Goal: Information Seeking & Learning: Learn about a topic

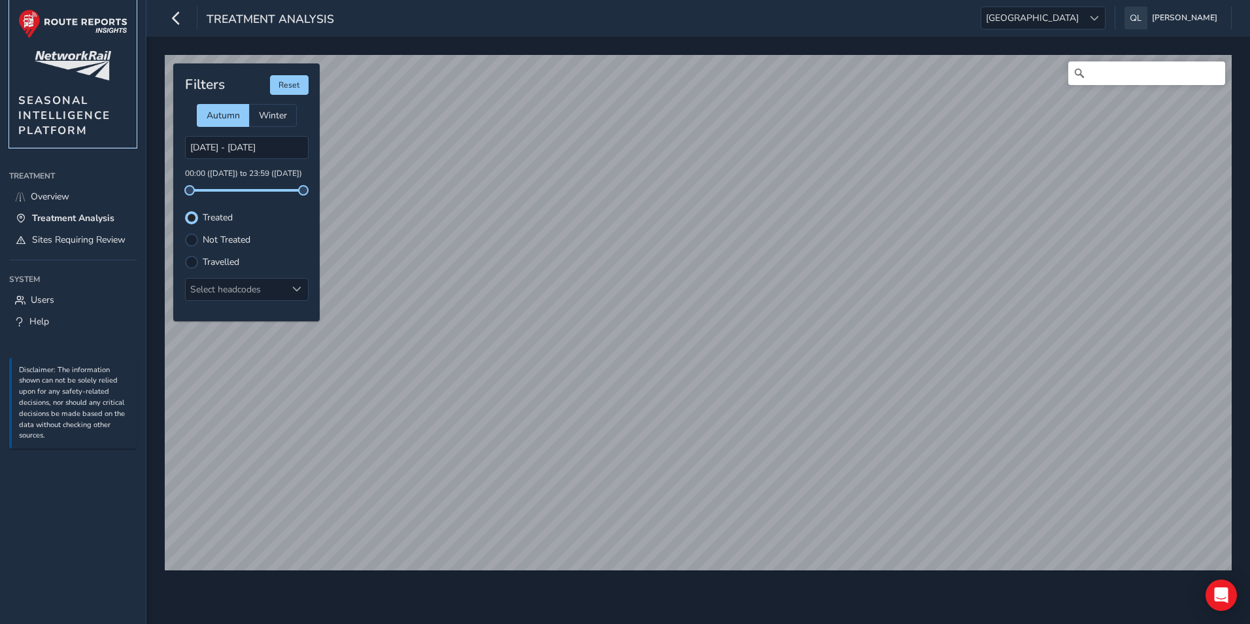
click at [88, 26] on img at bounding box center [72, 23] width 109 height 29
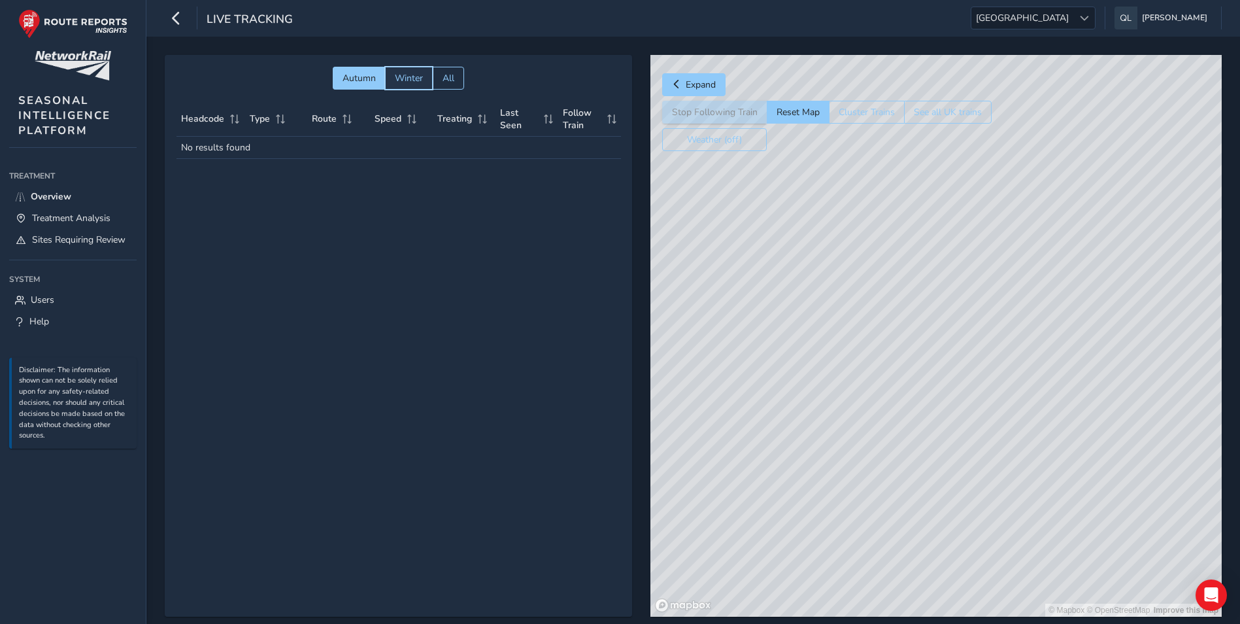
click at [415, 77] on span "Winter" at bounding box center [409, 78] width 28 height 12
click at [351, 74] on span "Autumn" at bounding box center [359, 78] width 33 height 12
click at [699, 77] on button "Expand" at bounding box center [693, 84] width 63 height 23
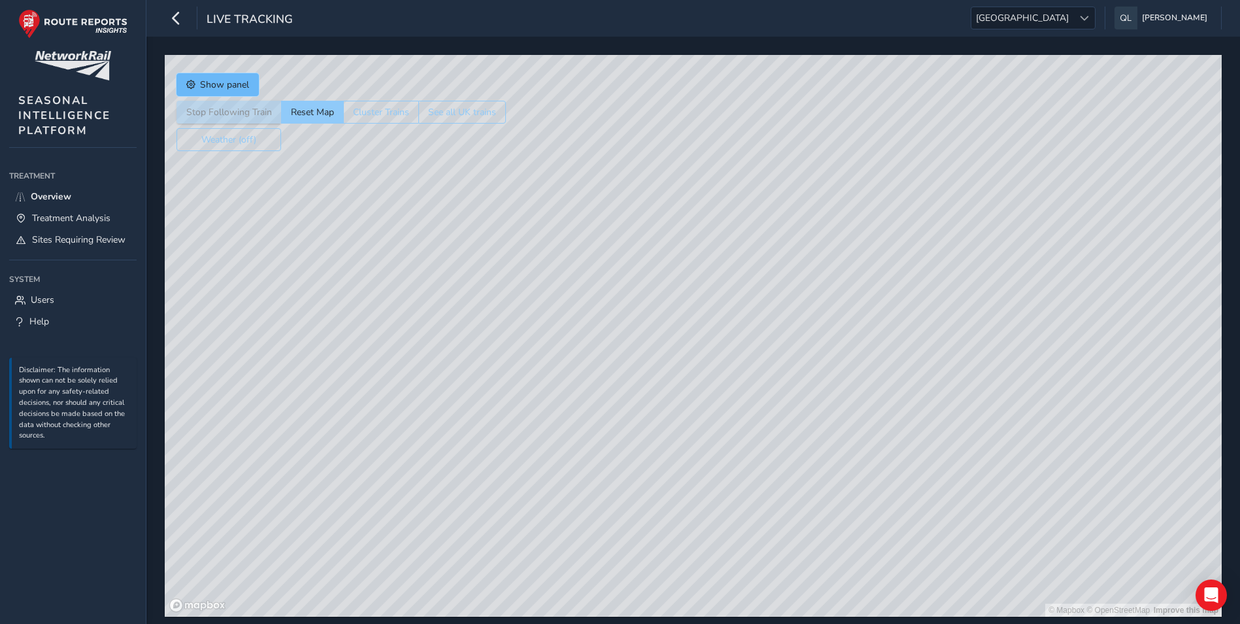
click at [250, 86] on button "Show panel" at bounding box center [218, 84] width 82 height 23
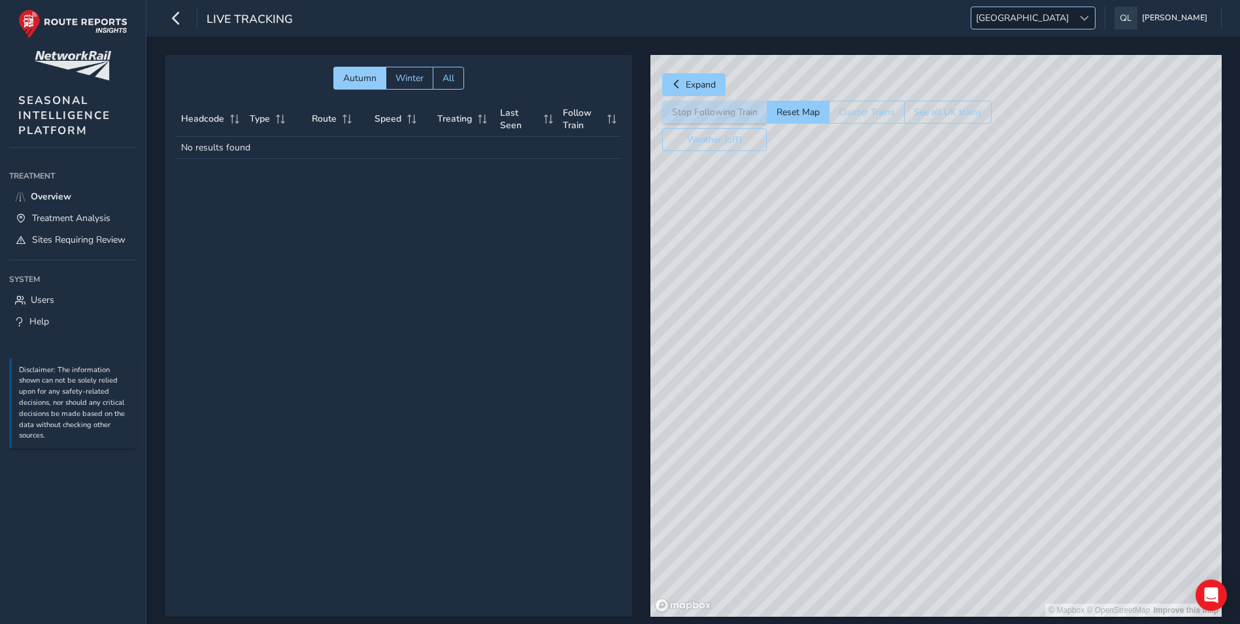
click at [1089, 16] on span at bounding box center [1084, 18] width 9 height 9
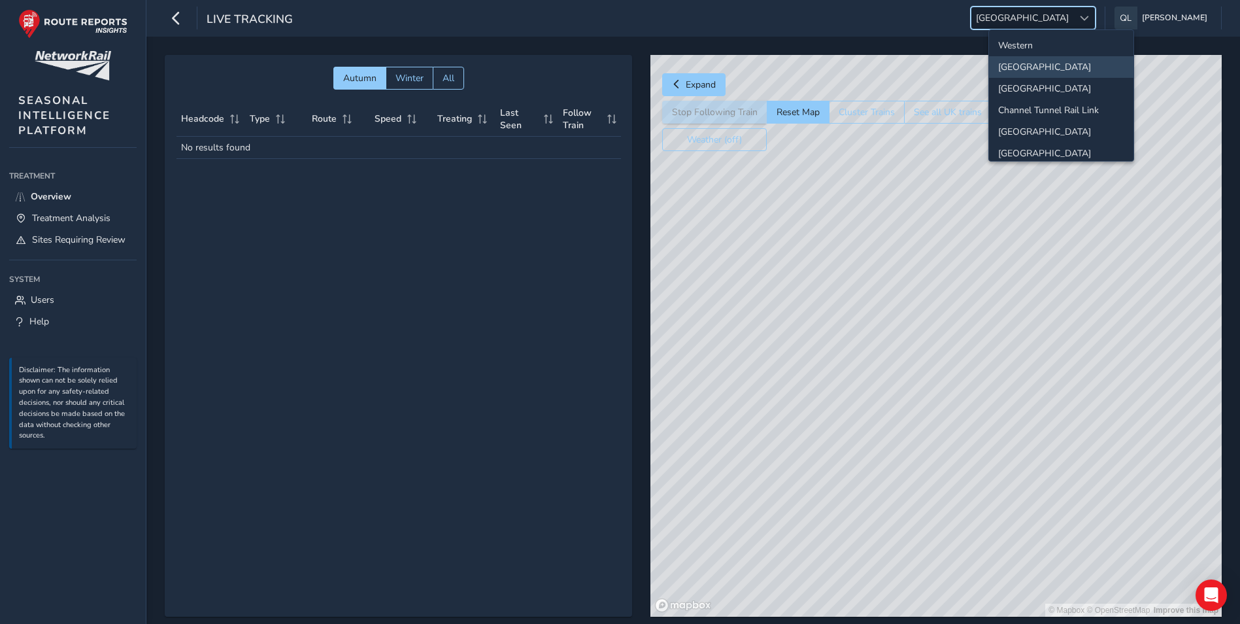
scroll to position [131, 0]
click at [1041, 148] on li "[GEOGRAPHIC_DATA]" at bounding box center [1061, 152] width 145 height 22
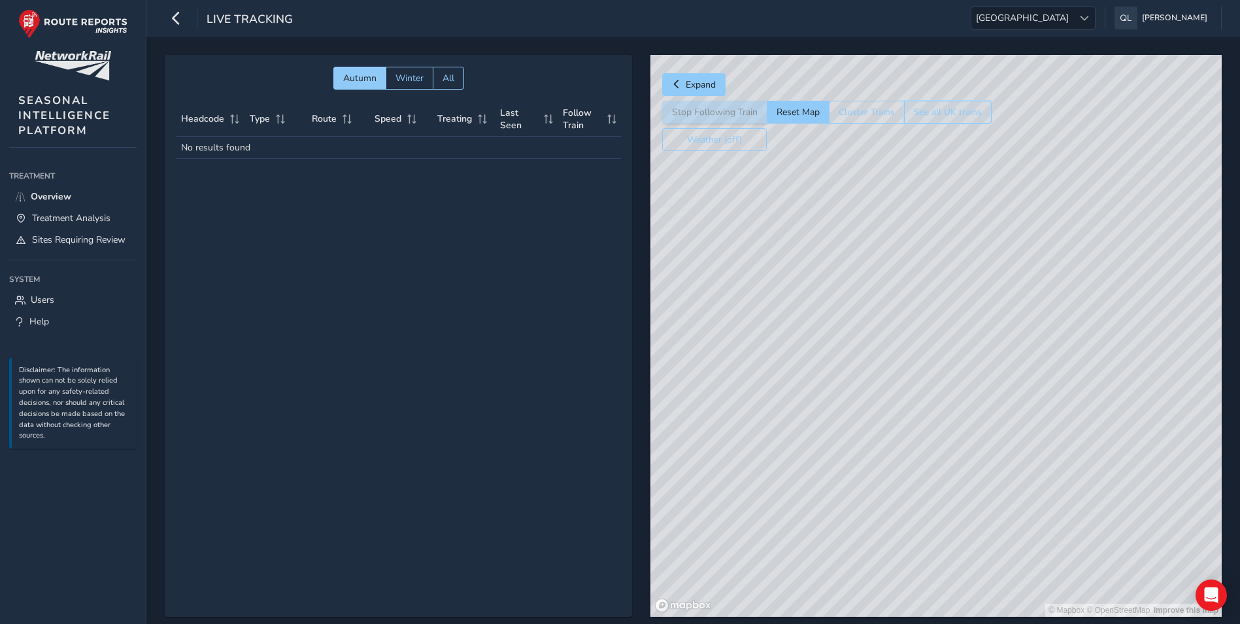
click at [978, 119] on button "See all UK trains" at bounding box center [948, 112] width 88 height 23
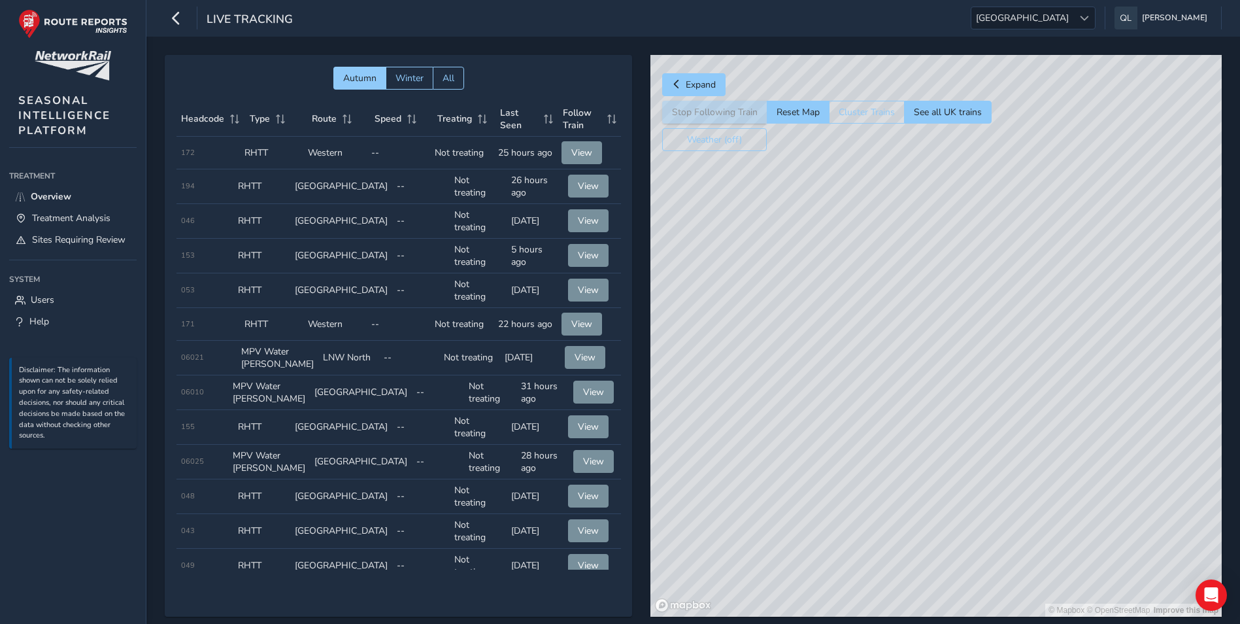
click at [1066, 280] on div "© Mapbox © OpenStreetMap Improve this map" at bounding box center [937, 336] width 572 height 562
click at [702, 79] on span "Expand" at bounding box center [701, 84] width 30 height 12
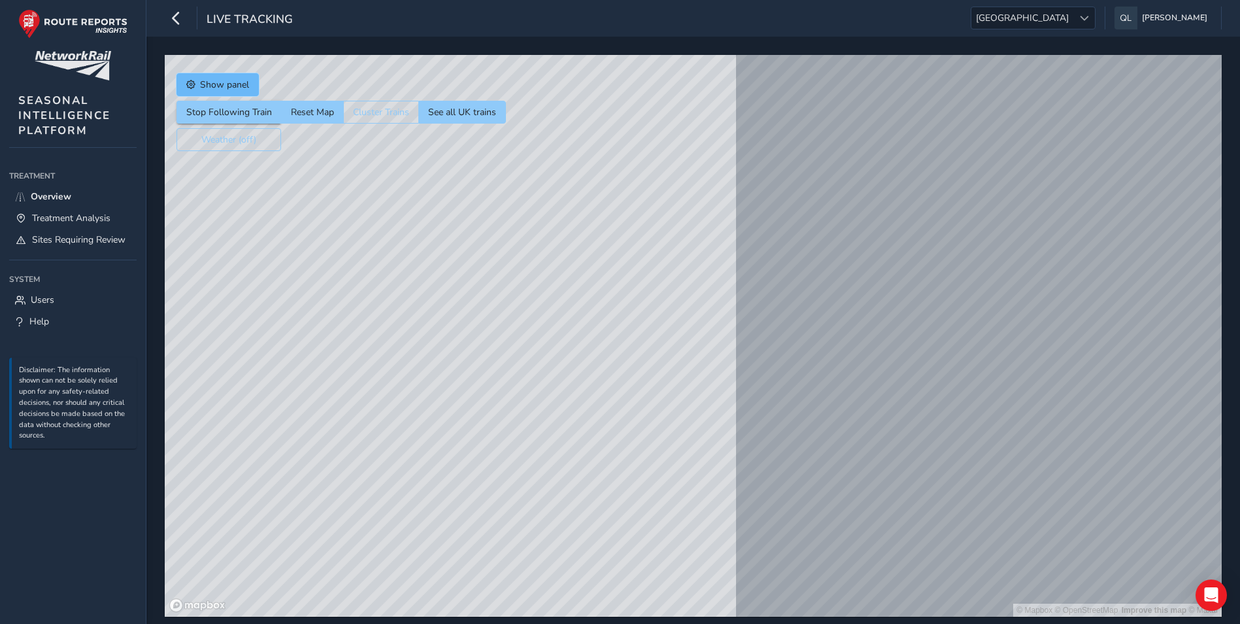
click at [241, 78] on span "Show panel" at bounding box center [224, 84] width 49 height 12
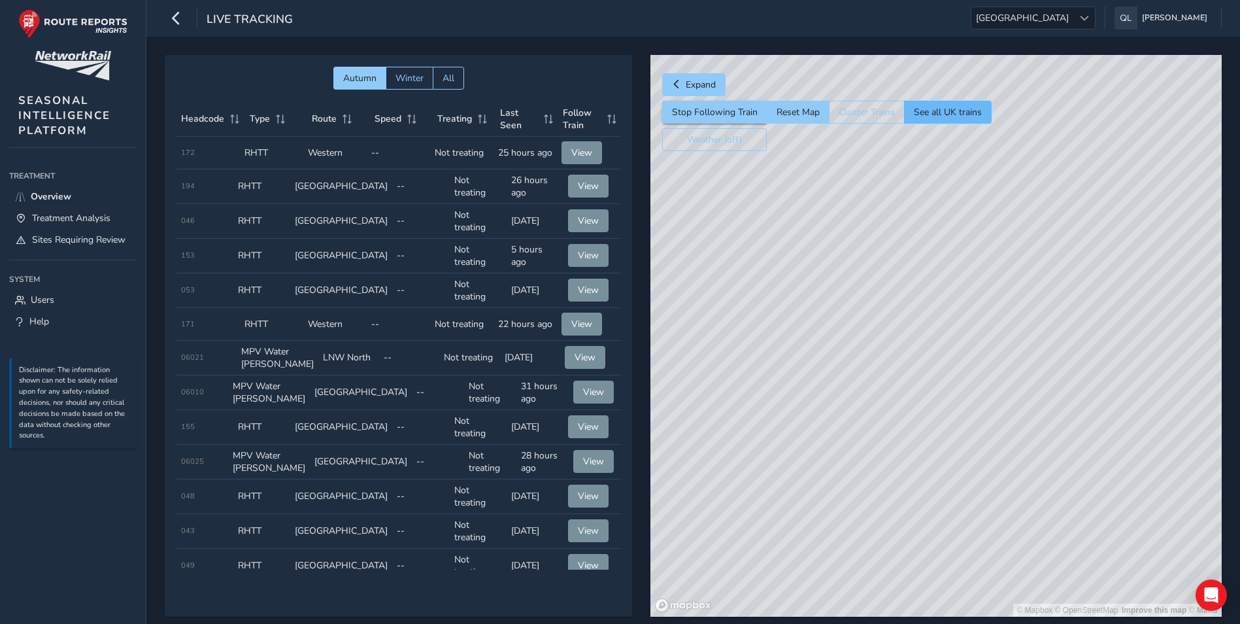
click at [972, 118] on button "See all UK trains" at bounding box center [948, 112] width 88 height 23
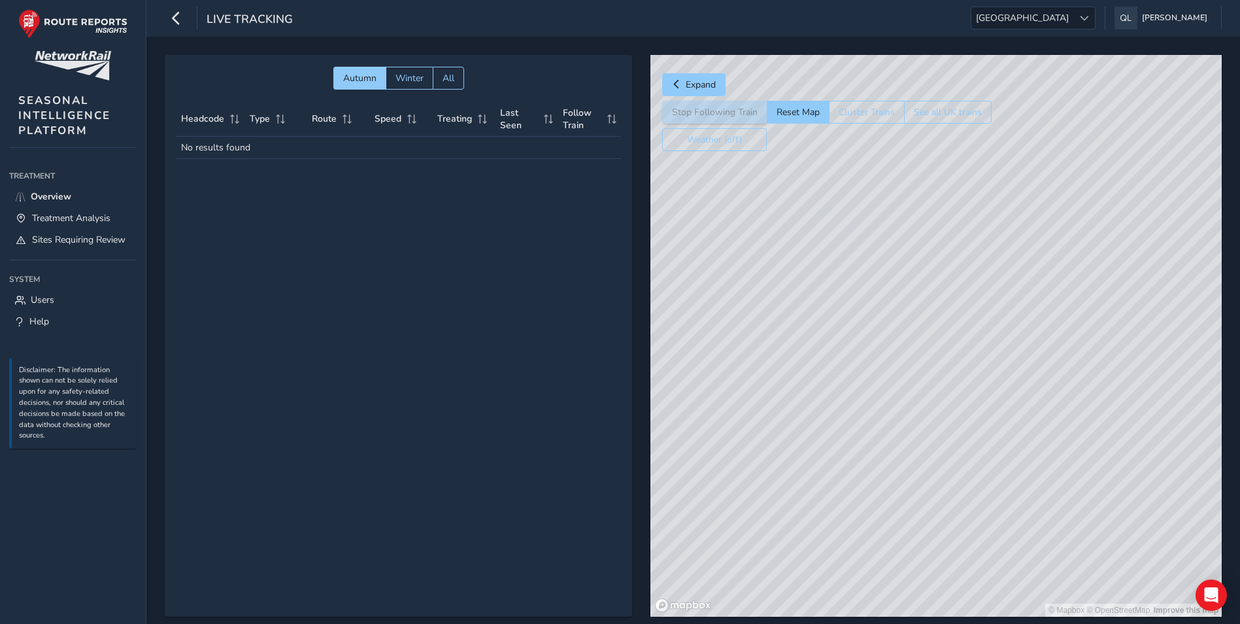
click at [411, 314] on div "Autumn Winter All Headcode Type Route Speed Treating Last Seen Follow Train No …" at bounding box center [399, 336] width 468 height 562
click at [84, 223] on span "Treatment Analysis" at bounding box center [71, 218] width 78 height 12
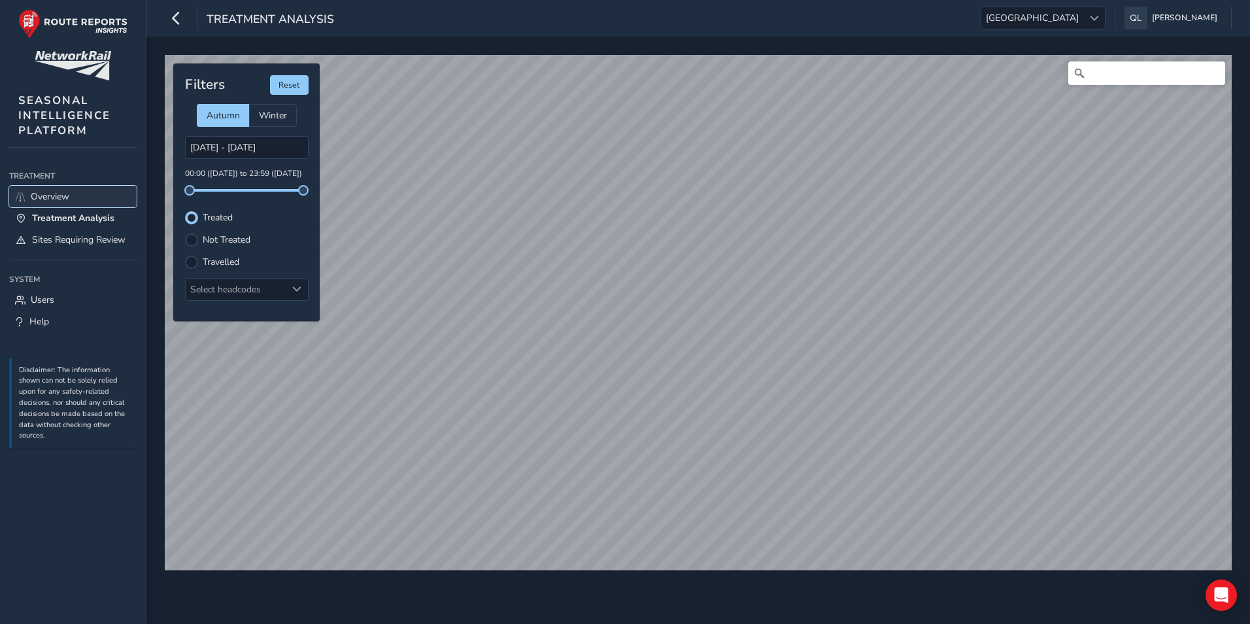
click at [58, 196] on span "Overview" at bounding box center [50, 196] width 39 height 12
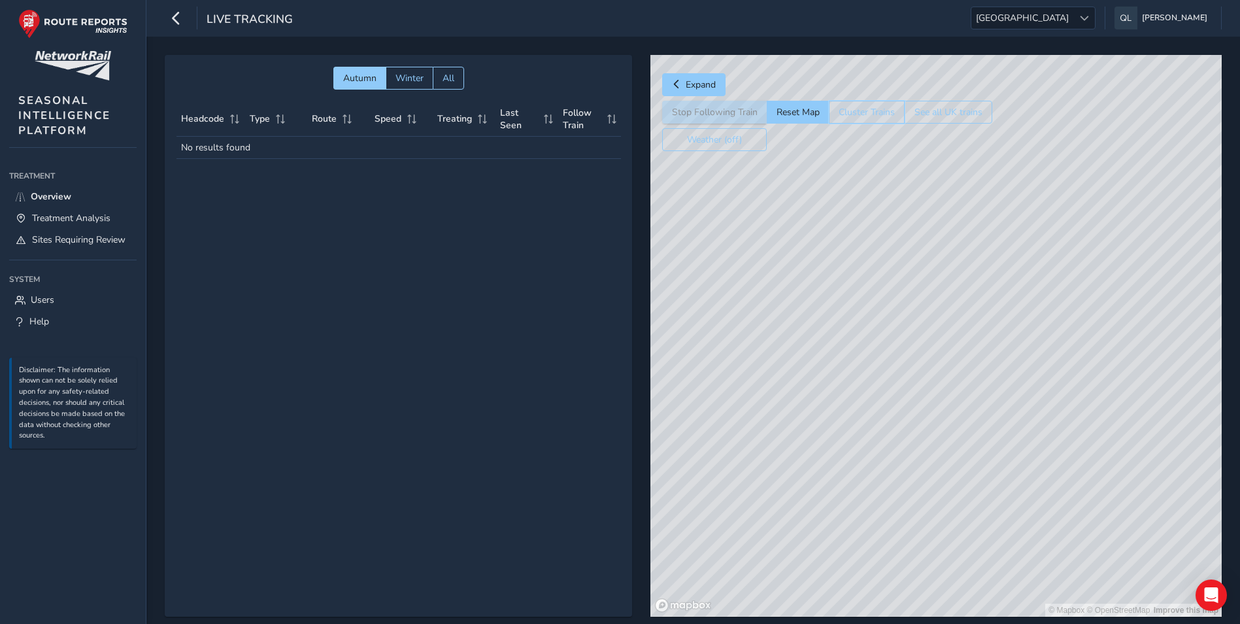
click at [857, 110] on button "Cluster Trains" at bounding box center [867, 112] width 76 height 23
click at [857, 110] on button "Cluster Trains" at bounding box center [866, 112] width 75 height 23
click at [857, 110] on button "Cluster Trains" at bounding box center [867, 112] width 76 height 23
click at [865, 107] on button "Cluster Trains" at bounding box center [866, 112] width 75 height 23
click at [940, 113] on button "See all UK trains" at bounding box center [948, 112] width 88 height 23
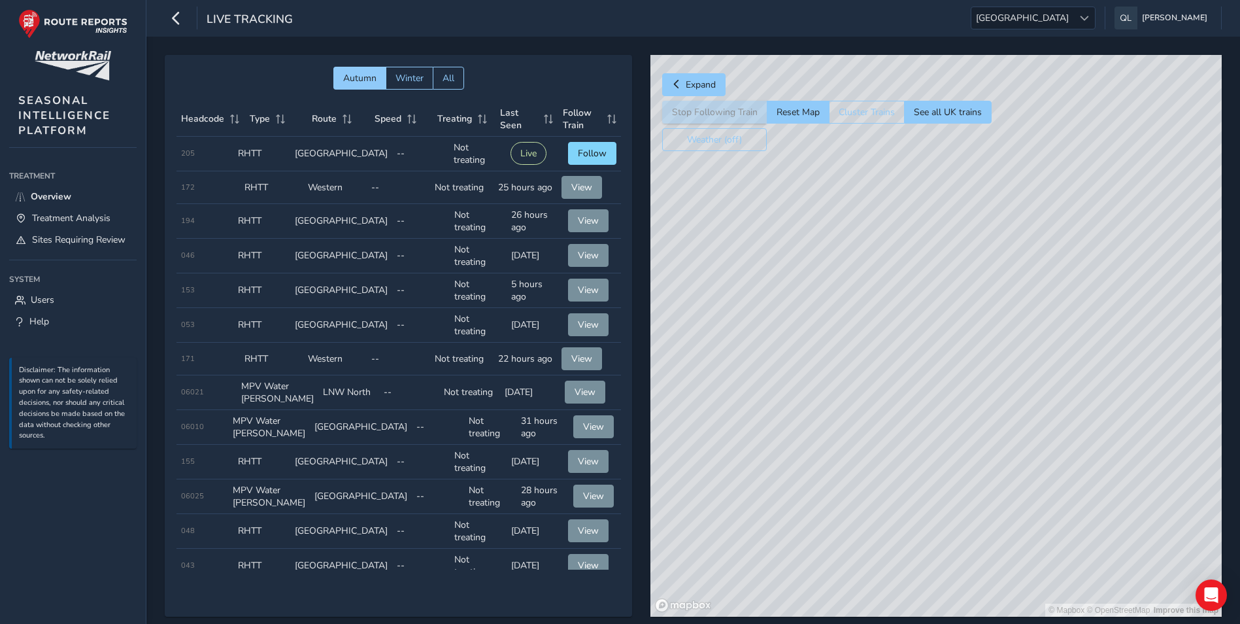
drag, startPoint x: 918, startPoint y: 292, endPoint x: 913, endPoint y: 458, distance: 166.8
click at [913, 458] on div "© Mapbox © OpenStreetMap Improve this map" at bounding box center [937, 336] width 572 height 562
click at [456, 78] on button "All" at bounding box center [448, 78] width 31 height 23
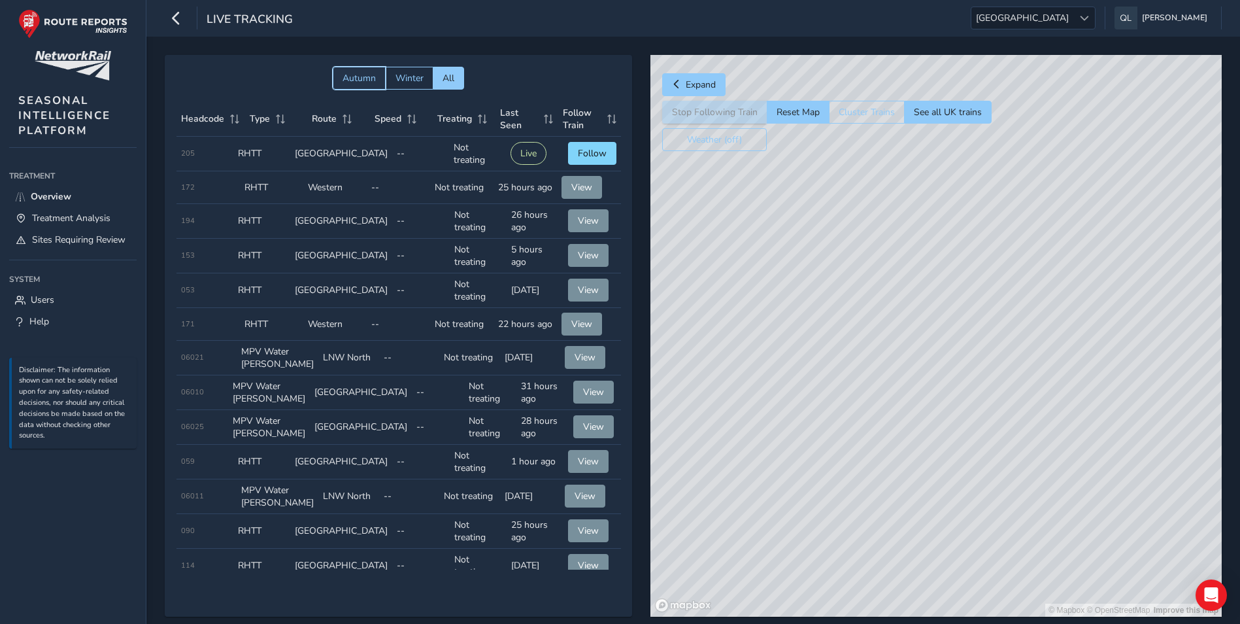
click at [349, 80] on span "Autumn" at bounding box center [359, 78] width 33 height 12
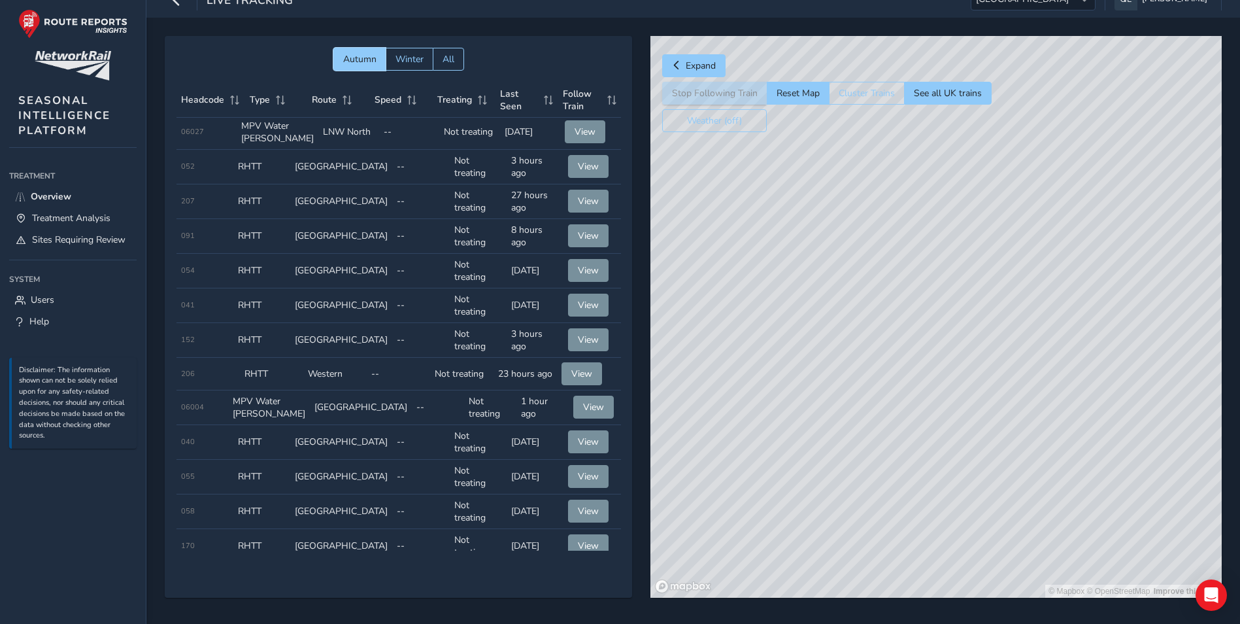
scroll to position [29, 0]
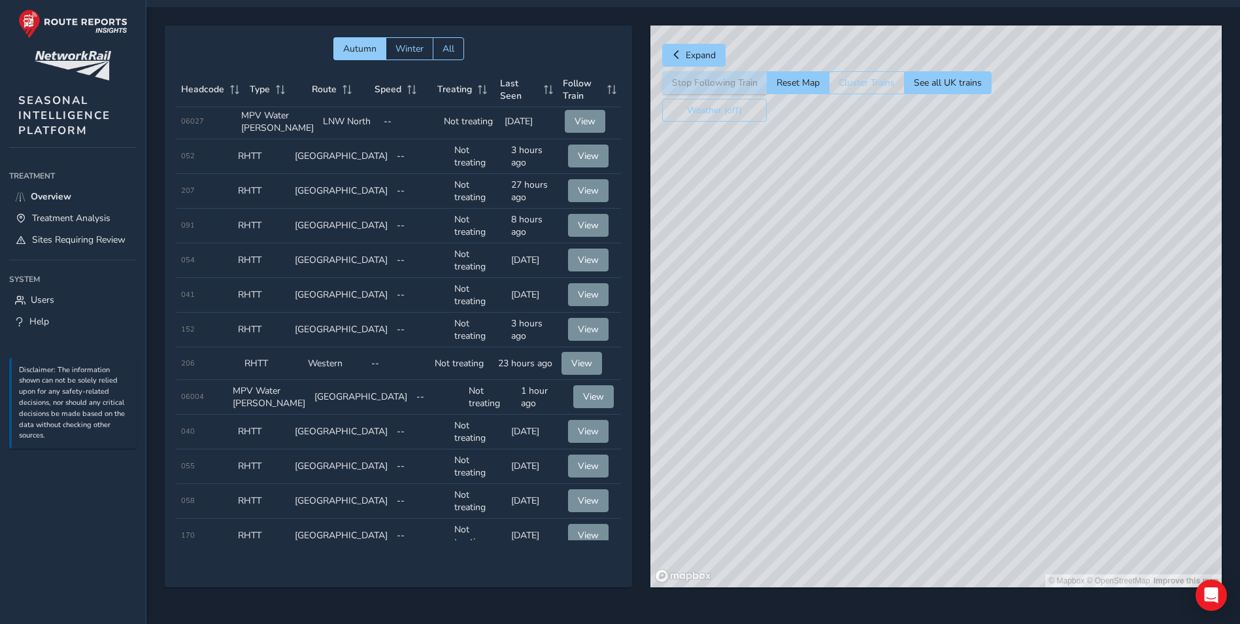
click at [323, 415] on td "Route [GEOGRAPHIC_DATA]" at bounding box center [341, 432] width 102 height 35
click at [456, 415] on td "Treating Not treating" at bounding box center [478, 432] width 57 height 35
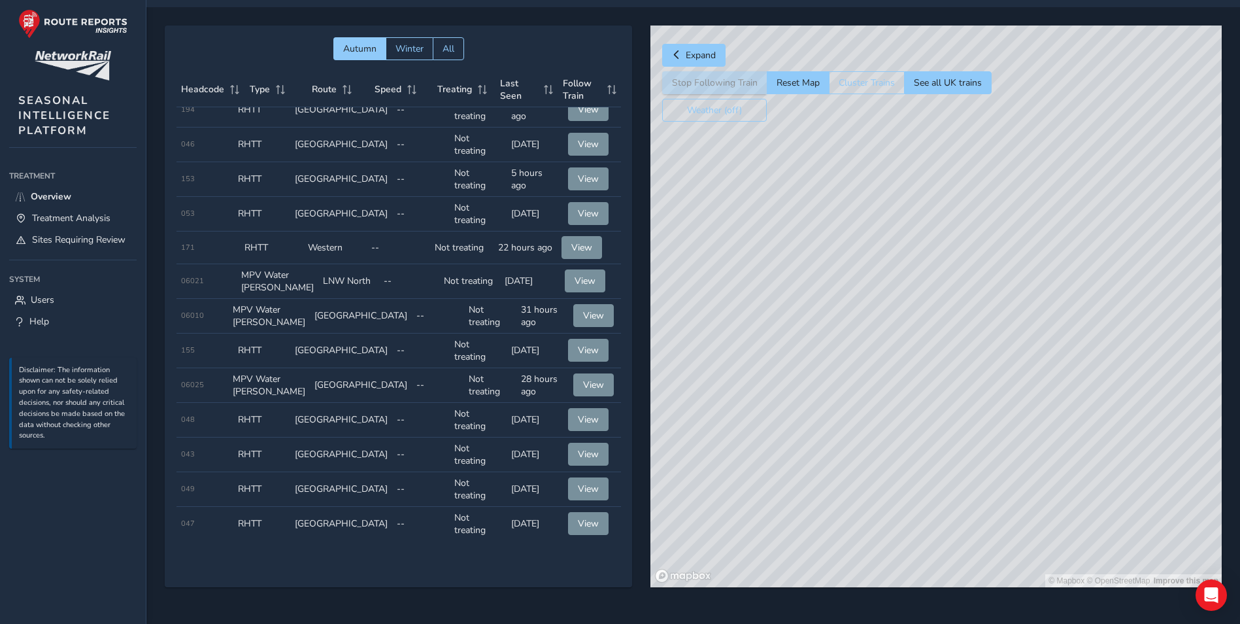
scroll to position [0, 0]
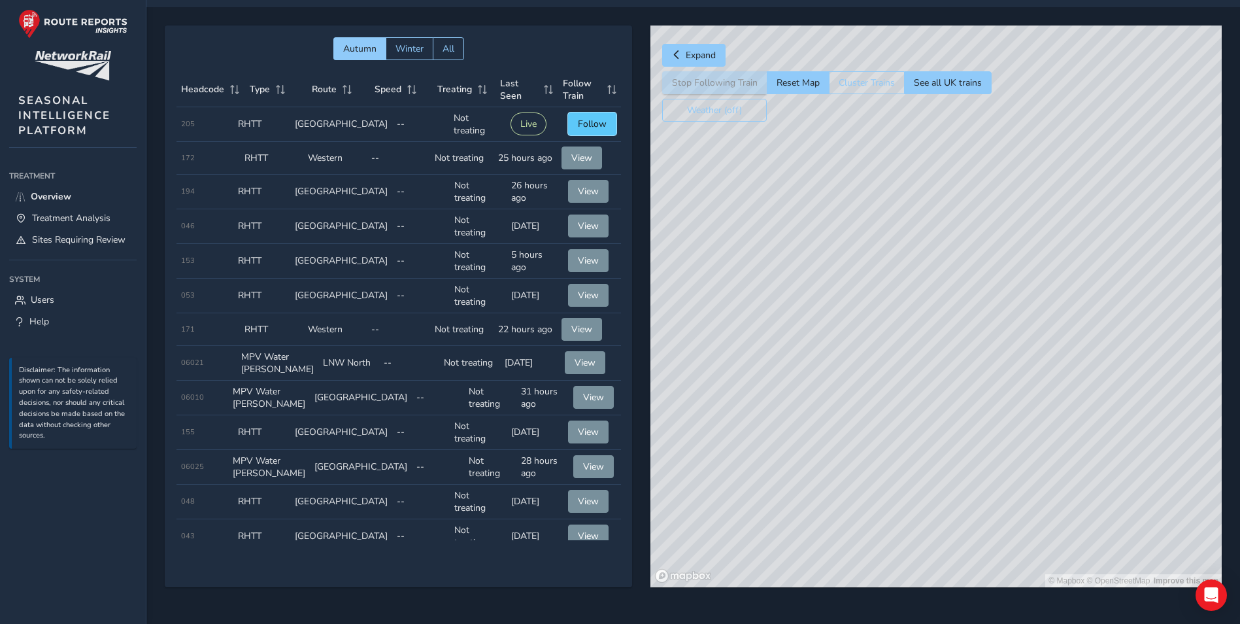
click at [568, 126] on button "Follow" at bounding box center [592, 123] width 48 height 23
click at [578, 126] on span "Follow" at bounding box center [592, 124] width 29 height 12
click at [511, 152] on td "Last Seen 25 hours ago" at bounding box center [525, 158] width 63 height 33
click at [581, 152] on span "View" at bounding box center [582, 158] width 21 height 12
click at [872, 78] on button "Cluster Trains" at bounding box center [867, 82] width 76 height 23
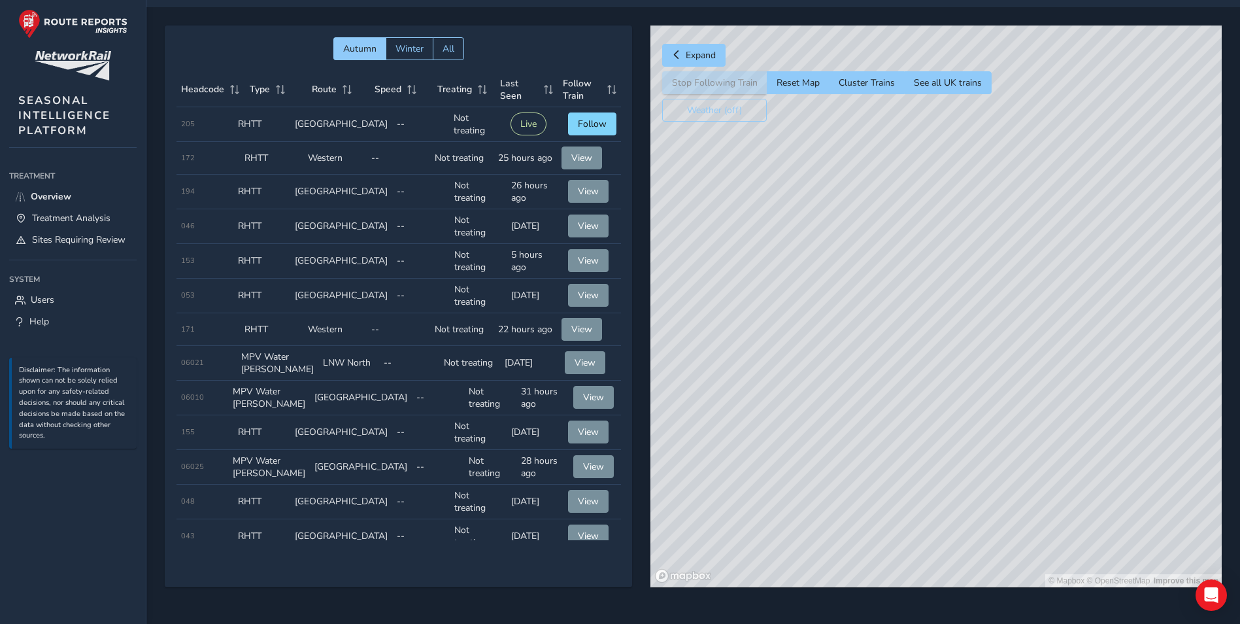
click at [326, 131] on td "Route [GEOGRAPHIC_DATA]" at bounding box center [341, 124] width 102 height 35
click at [311, 130] on td "Route [GEOGRAPHIC_DATA]" at bounding box center [341, 124] width 102 height 35
drag, startPoint x: 1047, startPoint y: 310, endPoint x: 844, endPoint y: 186, distance: 237.4
click at [830, 194] on div "© Mapbox © OpenStreetMap Improve this map" at bounding box center [937, 307] width 572 height 562
click at [781, 86] on button "Reset Map" at bounding box center [798, 82] width 62 height 23
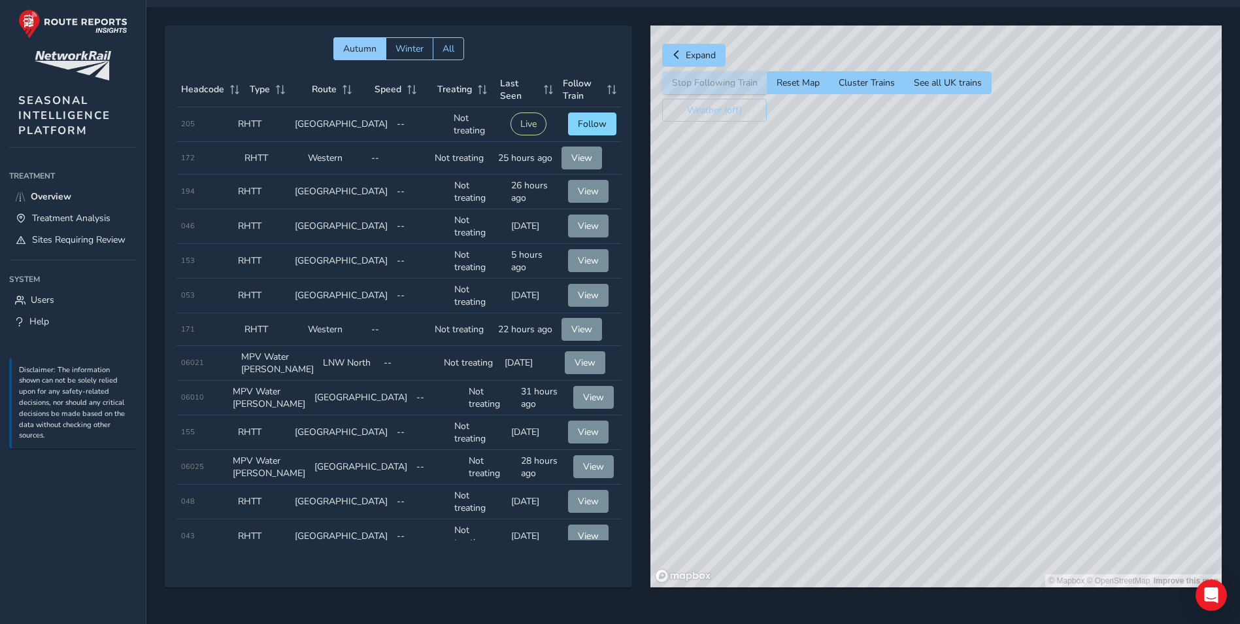
drag, startPoint x: 910, startPoint y: 165, endPoint x: 880, endPoint y: 345, distance: 182.9
click at [880, 345] on div "© Mapbox © OpenStreetMap Improve this map" at bounding box center [937, 307] width 572 height 562
click at [998, 398] on div "© Mapbox © OpenStreetMap Improve this map" at bounding box center [937, 307] width 572 height 562
